Goal: Transaction & Acquisition: Purchase product/service

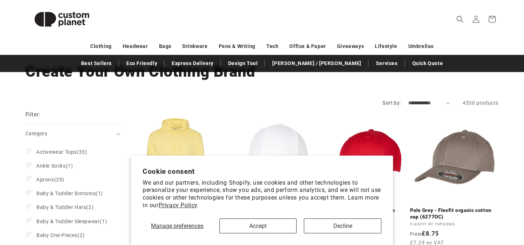
scroll to position [47, 0]
click at [277, 220] on button "Accept" at bounding box center [258, 226] width 78 height 15
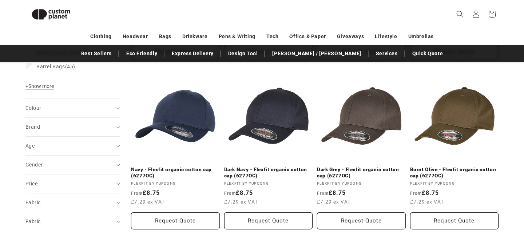
scroll to position [250, 0]
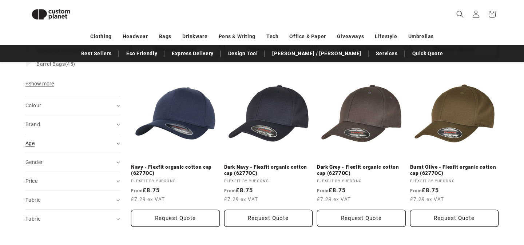
click at [118, 145] on icon "Age (0 selected)" at bounding box center [118, 144] width 4 height 2
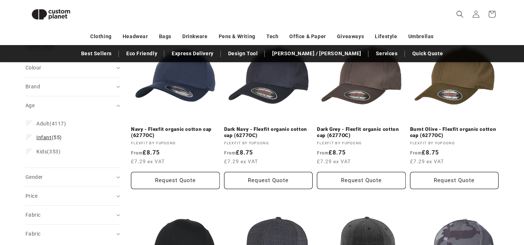
scroll to position [290, 0]
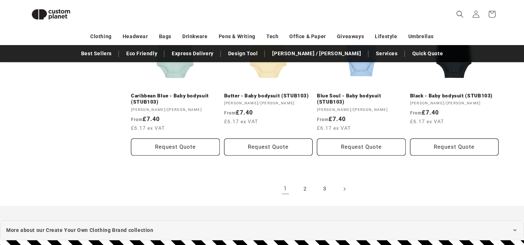
scroll to position [836, 0]
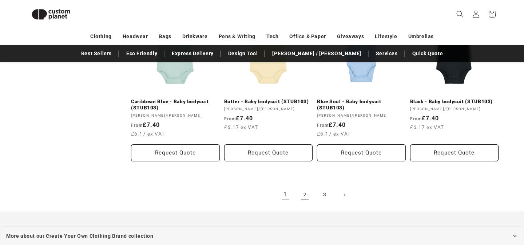
click at [306, 194] on link "2" at bounding box center [305, 195] width 16 height 16
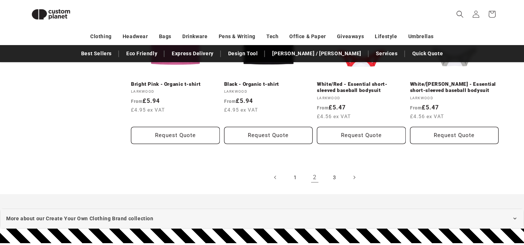
scroll to position [851, 0]
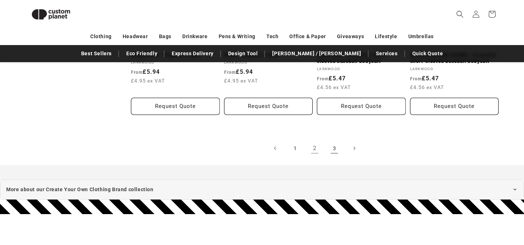
click at [339, 151] on link "3" at bounding box center [335, 149] width 16 height 16
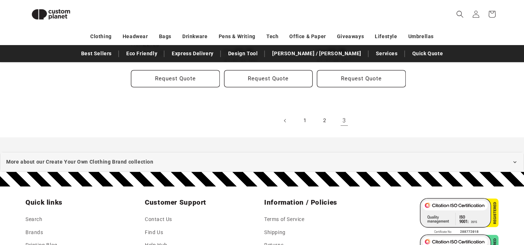
scroll to position [730, 0]
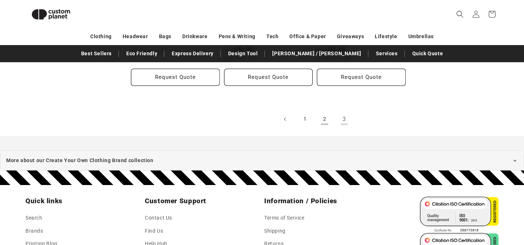
click at [323, 121] on link "2" at bounding box center [325, 119] width 16 height 16
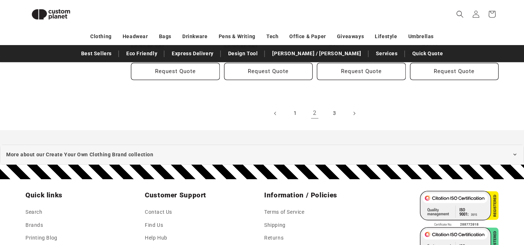
scroll to position [906, 0]
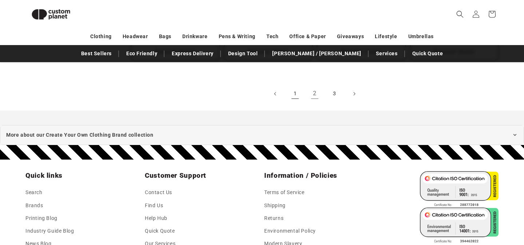
click at [298, 92] on link "1" at bounding box center [295, 94] width 16 height 16
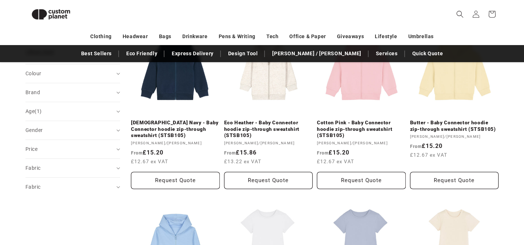
scroll to position [262, 0]
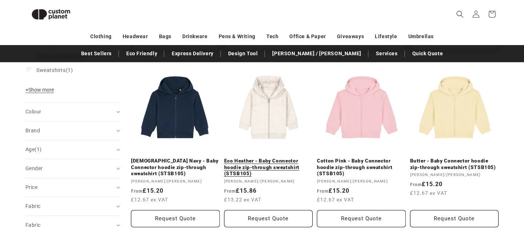
click at [281, 158] on link "Eco Heather - Baby Connector hoodie zip-through sweatshirt (STSB105)" at bounding box center [268, 167] width 89 height 19
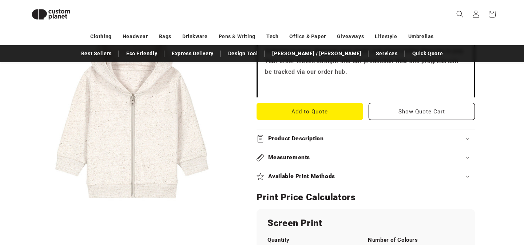
click at [315, 172] on summary "Available Print Methods" at bounding box center [366, 176] width 218 height 19
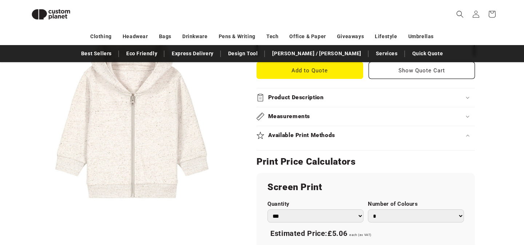
scroll to position [340, 0]
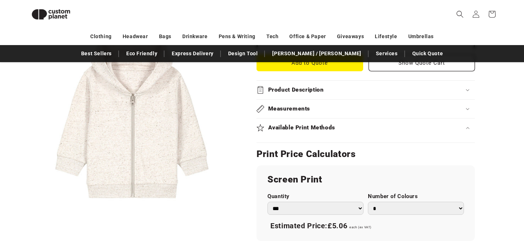
click at [329, 137] on summary "Available Print Methods" at bounding box center [366, 128] width 218 height 19
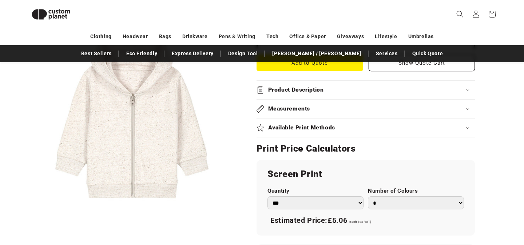
click at [326, 133] on summary "Available Print Methods" at bounding box center [366, 128] width 218 height 19
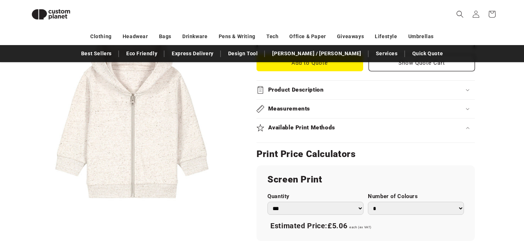
click at [326, 133] on summary "Available Print Methods" at bounding box center [366, 128] width 218 height 19
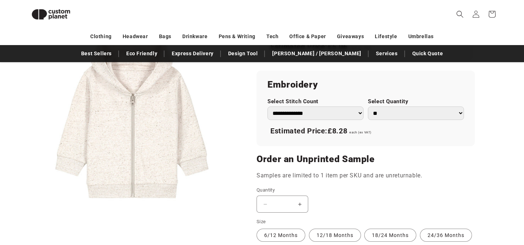
scroll to position [515, 0]
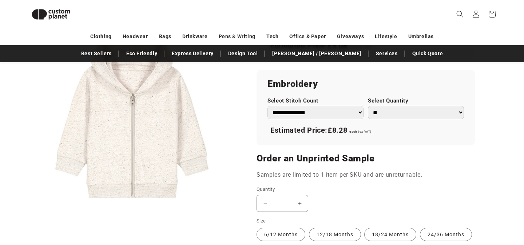
click option "**********" at bounding box center [0, 0] width 0 height 0
click at [337, 132] on span "£8.28" at bounding box center [338, 130] width 20 height 9
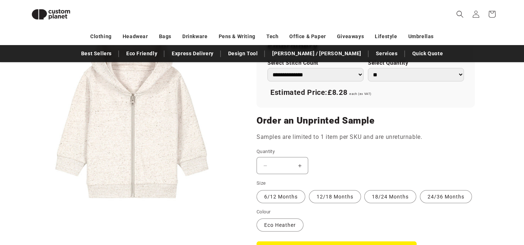
scroll to position [555, 0]
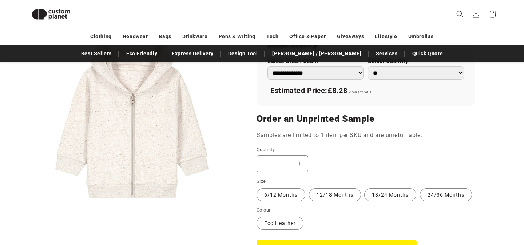
select select "**"
click option "**********" at bounding box center [0, 0] width 0 height 0
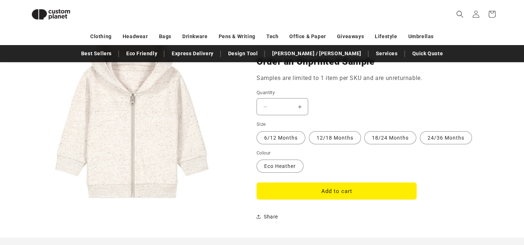
scroll to position [623, 0]
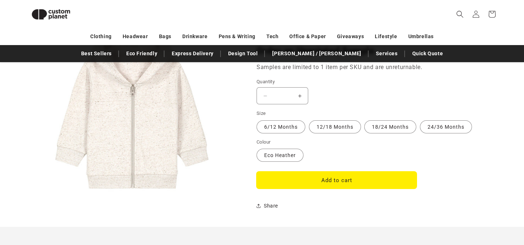
click at [328, 182] on button "Add to cart" at bounding box center [337, 180] width 160 height 17
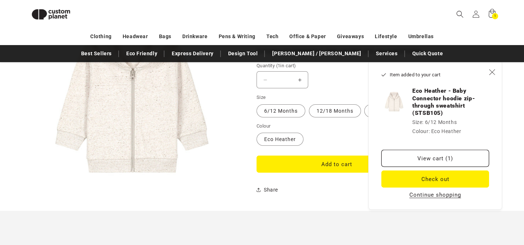
scroll to position [645, 0]
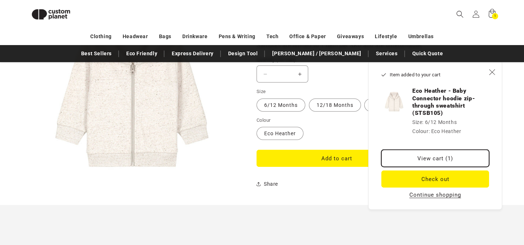
click at [407, 158] on link "View cart (1)" at bounding box center [435, 158] width 108 height 17
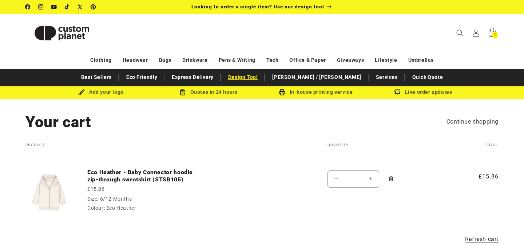
click at [262, 80] on link "Design Tool" at bounding box center [243, 77] width 37 height 13
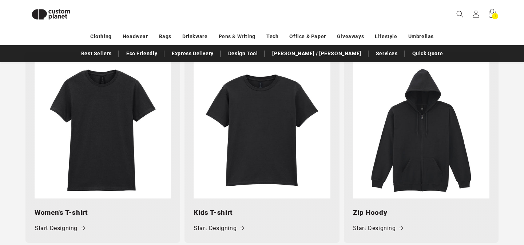
scroll to position [761, 0]
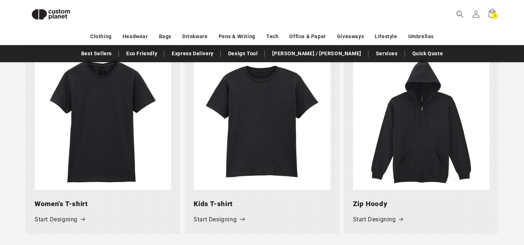
click at [237, 222] on link "Start Designing" at bounding box center [219, 220] width 50 height 11
